Goal: Transaction & Acquisition: Purchase product/service

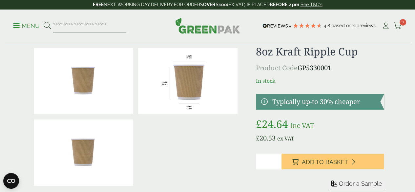
scroll to position [33, 0]
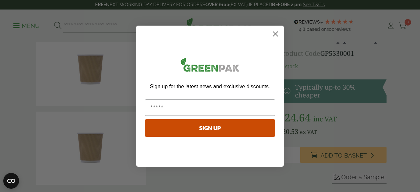
click at [277, 34] on circle "Close dialog" at bounding box center [275, 33] width 11 height 11
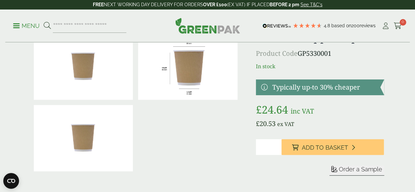
click at [282, 155] on input "*" at bounding box center [269, 147] width 26 height 16
click at [282, 152] on input "*" at bounding box center [269, 147] width 26 height 16
type input "*"
click at [282, 152] on input "*" at bounding box center [269, 147] width 26 height 16
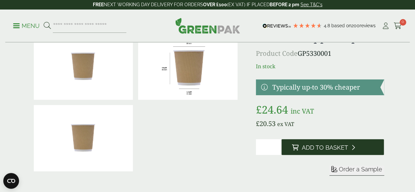
click at [325, 151] on span "Add to Basket" at bounding box center [325, 147] width 46 height 7
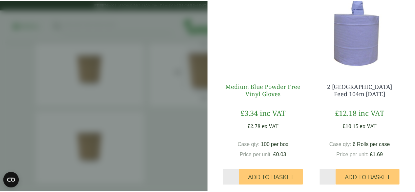
scroll to position [212, 0]
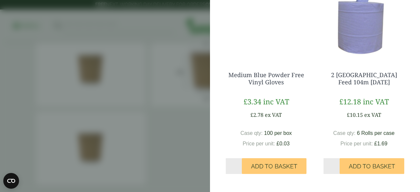
click at [189, 99] on aside "My Basket 8oz Kraft Ripple Cup - Full Case 8oz Kraft Ripple Cup - Full Case qua…" at bounding box center [210, 96] width 420 height 192
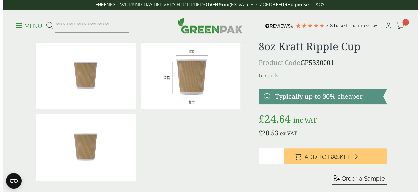
scroll to position [0, 0]
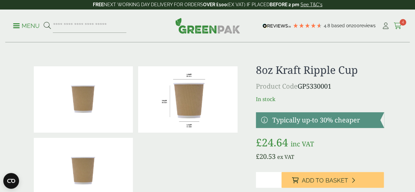
click at [398, 23] on icon at bounding box center [398, 26] width 8 height 7
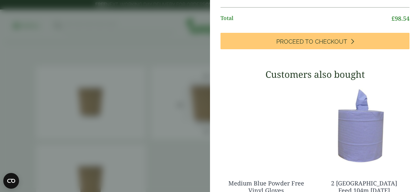
scroll to position [15, 0]
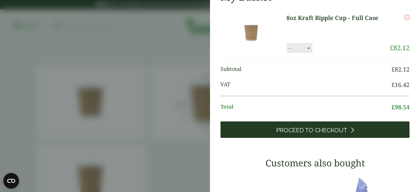
click at [329, 133] on link "Proceed to Checkout" at bounding box center [315, 129] width 189 height 16
